Goal: Task Accomplishment & Management: Manage account settings

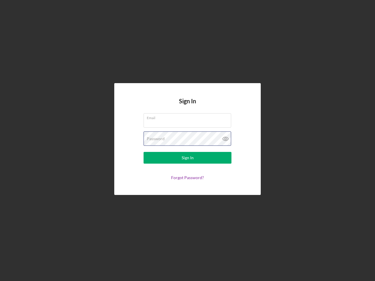
click at [188, 141] on div "Password" at bounding box center [188, 139] width 88 height 15
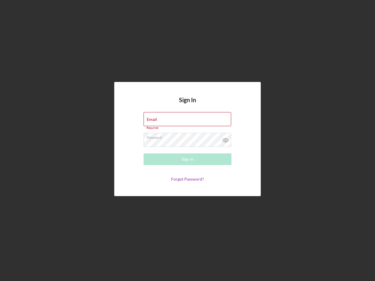
click at [226, 139] on icon at bounding box center [225, 140] width 15 height 15
